Goal: Transaction & Acquisition: Purchase product/service

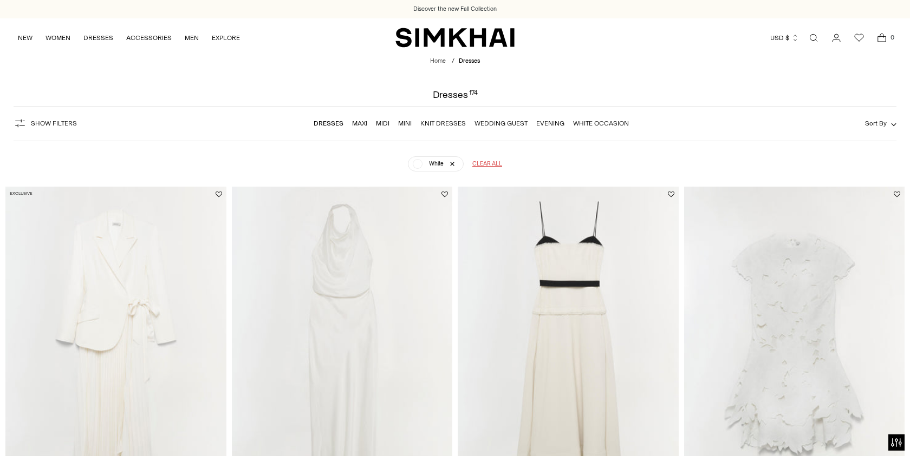
click at [880, 130] on div "Show Filters Show Filters Dresses Maxi Midi Mini Knit Dresses Wedding Guest Eve…" at bounding box center [455, 123] width 882 height 35
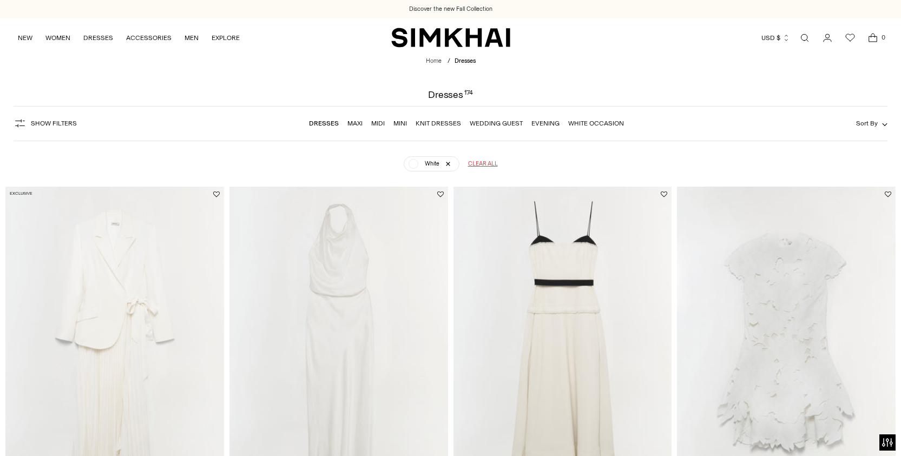
click at [878, 122] on span "Sort By" at bounding box center [867, 124] width 22 height 8
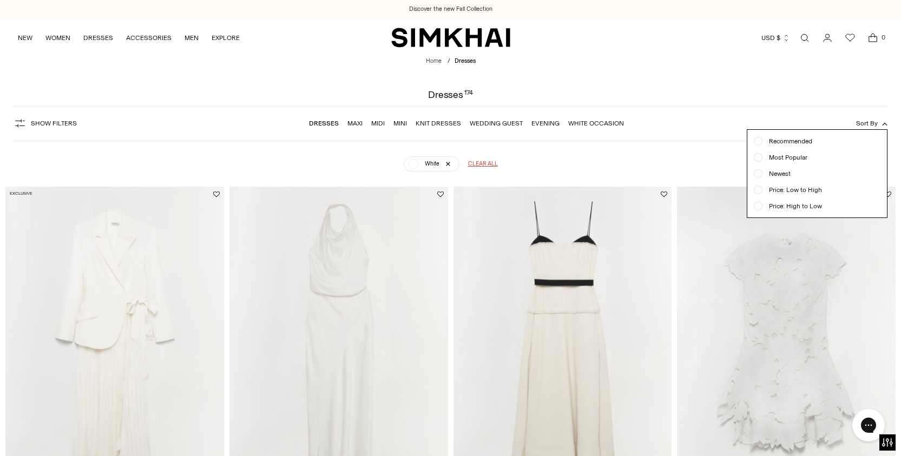
click at [773, 178] on span "Newest" at bounding box center [777, 174] width 28 height 10
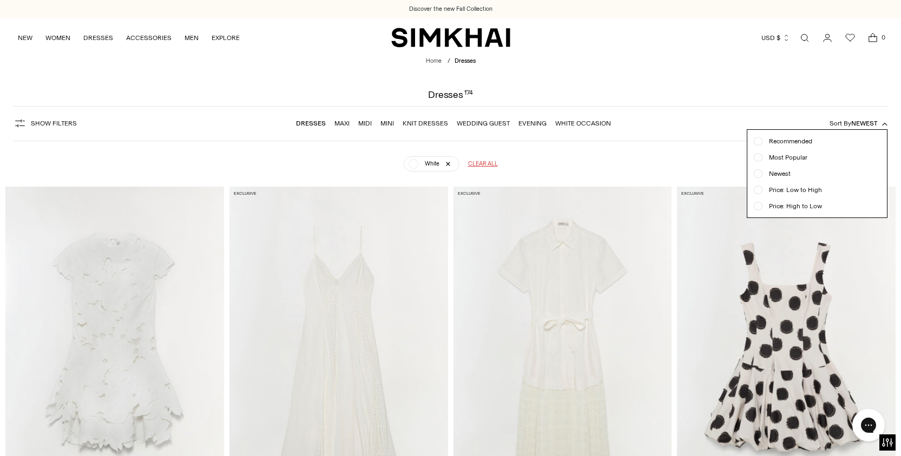
scroll to position [80, 0]
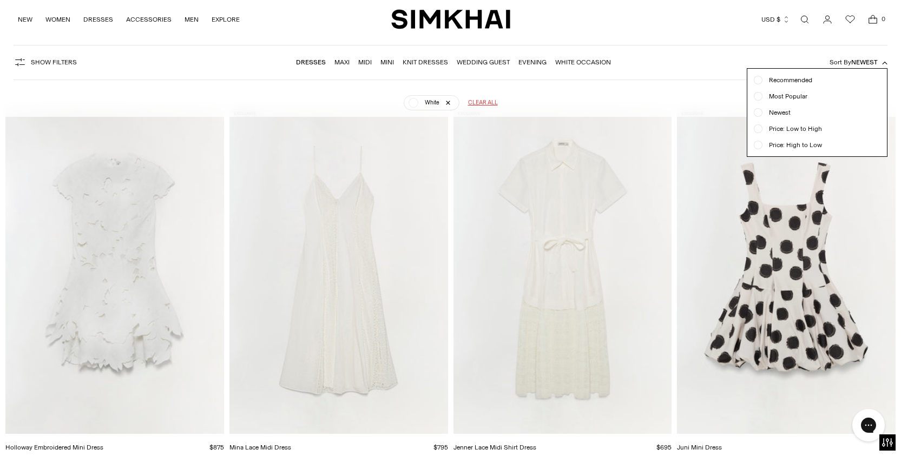
click at [583, 96] on div "White Clear all" at bounding box center [451, 98] width 846 height 28
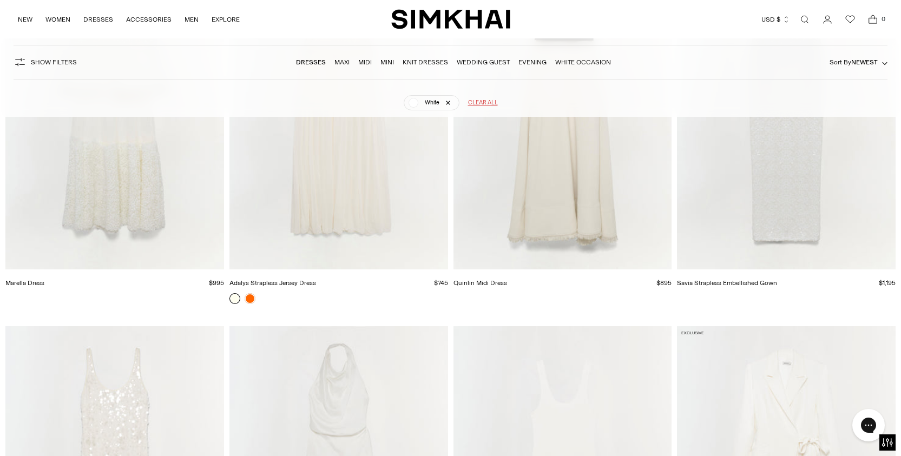
scroll to position [862, 0]
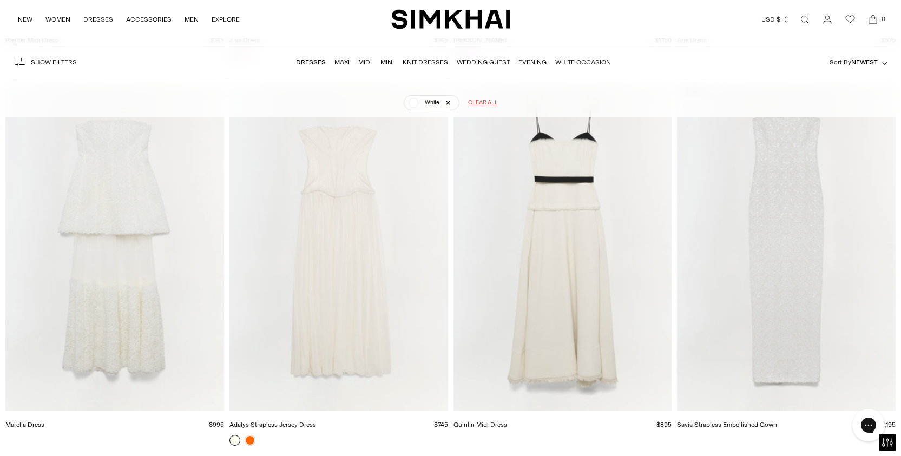
click at [0, 0] on img "Marella Dress" at bounding box center [0, 0] width 0 height 0
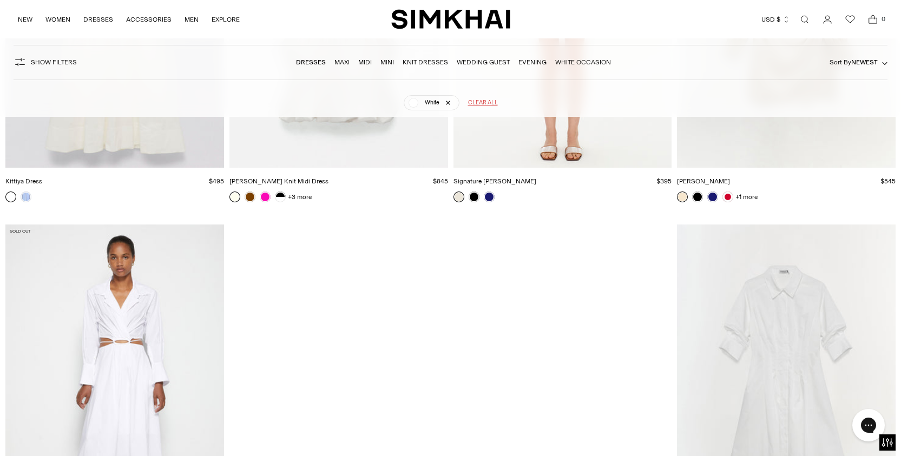
scroll to position [2645, 0]
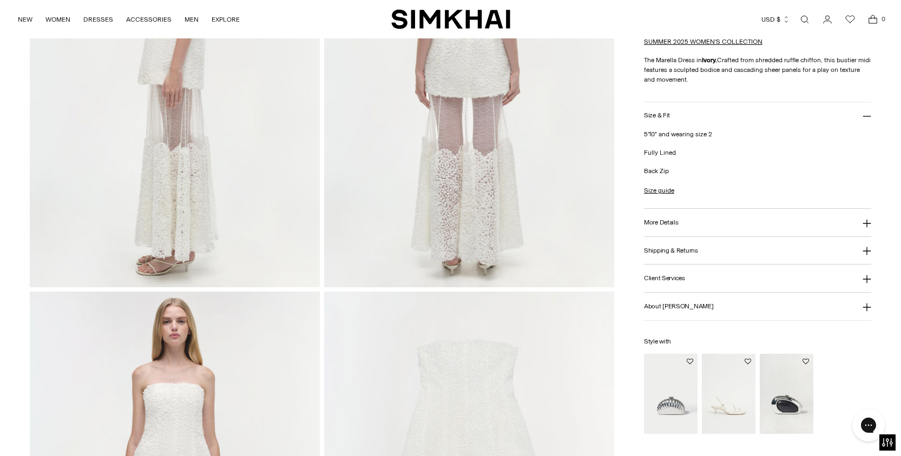
scroll to position [1286, 0]
